Goal: Information Seeking & Learning: Learn about a topic

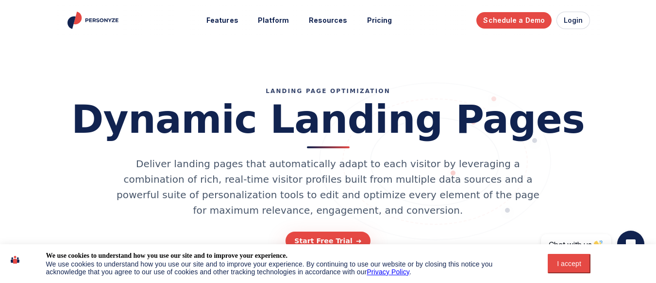
click at [569, 268] on button "I accept" at bounding box center [568, 263] width 43 height 19
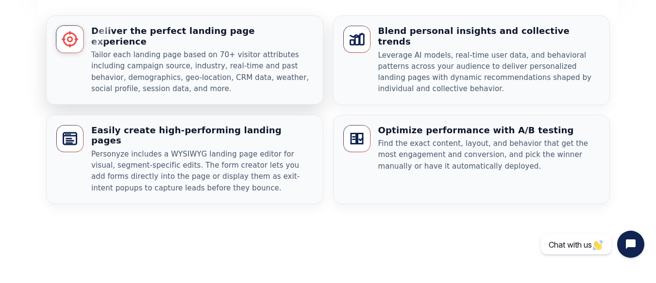
scroll to position [893, 0]
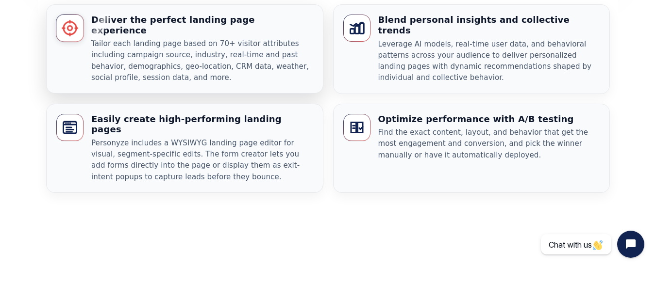
click at [119, 84] on p "Tailor each landing page based on 70+ visitor attributes including campaign sou…" at bounding box center [202, 61] width 222 height 45
click at [116, 67] on div "Deliver the perfect landing page experience Tailor each landing page based on 7…" at bounding box center [202, 49] width 222 height 69
click at [81, 43] on div at bounding box center [70, 29] width 28 height 28
click at [121, 35] on h3 "Deliver the perfect landing page experience" at bounding box center [202, 25] width 222 height 21
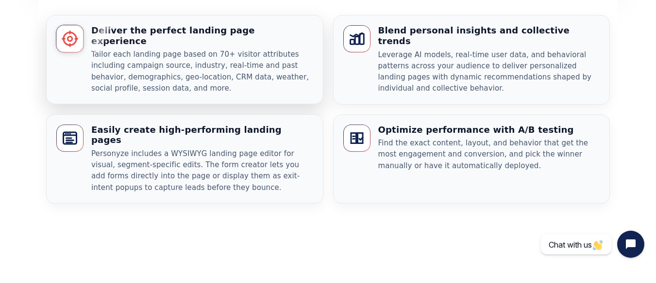
scroll to position [881, 0]
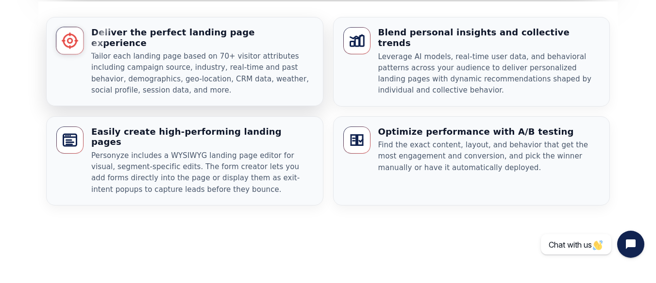
click at [157, 48] on h3 "Deliver the perfect landing page experience" at bounding box center [202, 37] width 222 height 21
click at [69, 49] on icon at bounding box center [70, 40] width 15 height 15
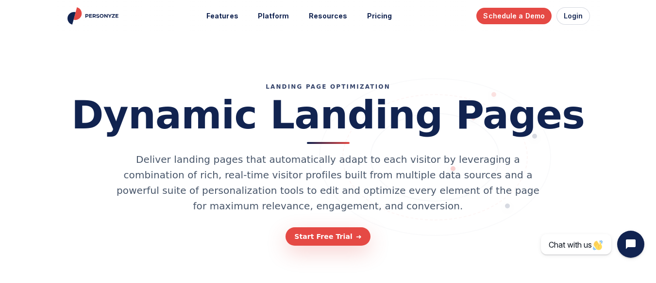
scroll to position [0, 0]
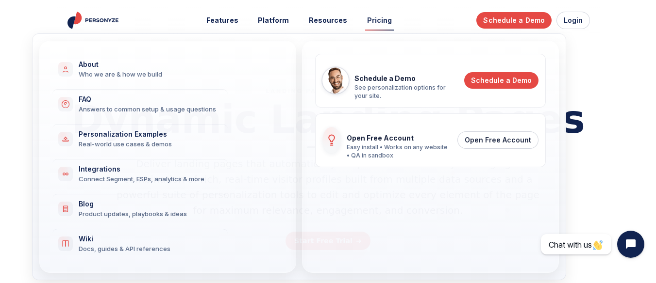
click at [380, 24] on link "Pricing" at bounding box center [379, 21] width 39 height 18
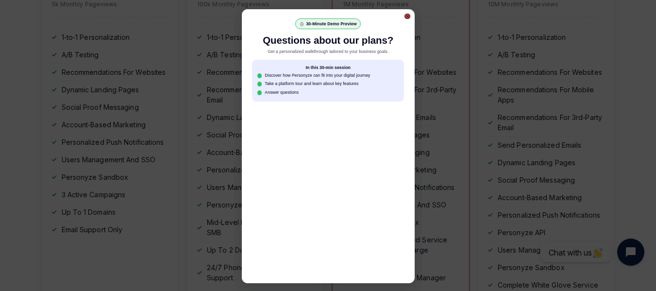
click at [408, 15] on div at bounding box center [407, 16] width 3 height 3
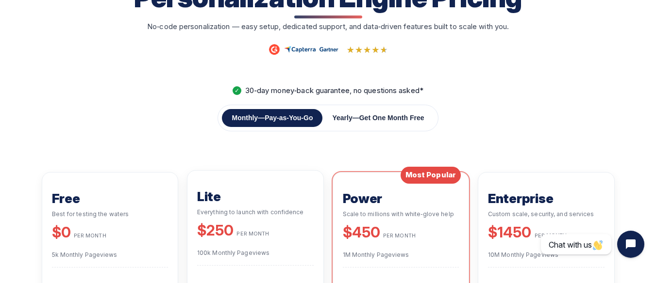
scroll to position [82, 0]
